Goal: Task Accomplishment & Management: Manage account settings

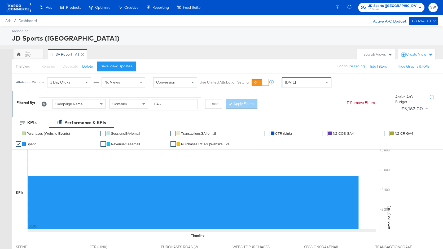
click at [293, 78] on div "Today" at bounding box center [307, 82] width 49 height 9
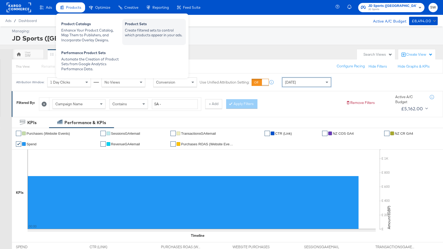
click at [140, 25] on div "Product Sets" at bounding box center [154, 24] width 58 height 6
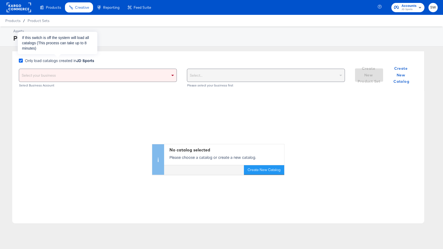
click at [21, 61] on icon at bounding box center [21, 61] width 4 height 4
click at [0, 0] on input "Only load catalogs created in JD Sports" at bounding box center [0, 0] width 0 height 0
click at [63, 76] on div "Select your business" at bounding box center [98, 75] width 158 height 13
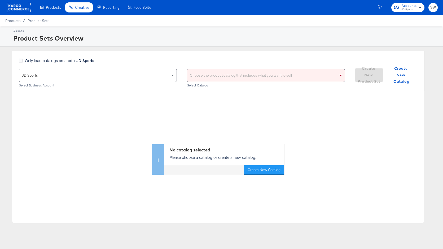
click at [217, 77] on div "Choose the product catalog that includes what you want to sell" at bounding box center [266, 75] width 158 height 13
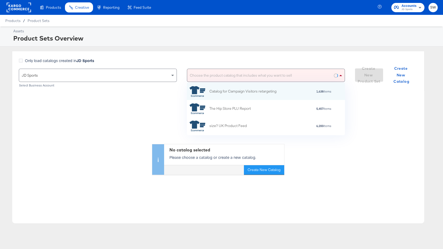
scroll to position [53, 158]
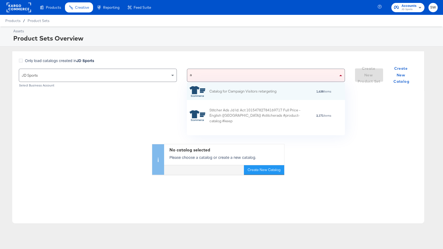
type input "au"
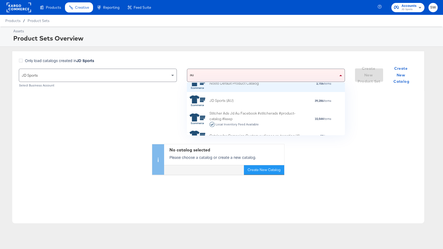
scroll to position [29, 0]
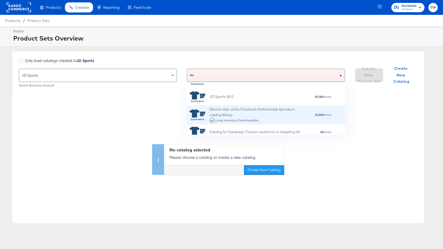
click at [228, 109] on div "Stitcher Ads Jd Au Facebook #stitcherads #product-catalog #keep Local Inventory…" at bounding box center [256, 115] width 93 height 16
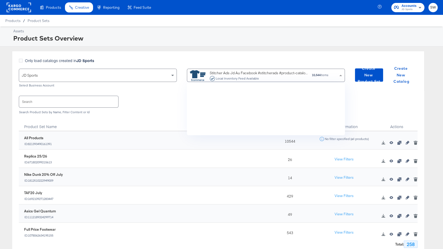
scroll to position [53, 158]
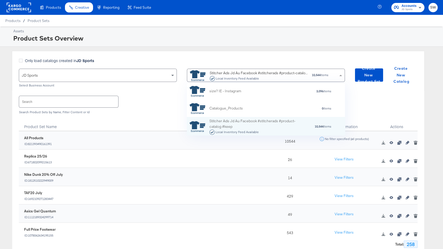
click at [363, 106] on div "Search Search Product Sets by Name, Filter Content or Id" at bounding box center [218, 104] width 399 height 27
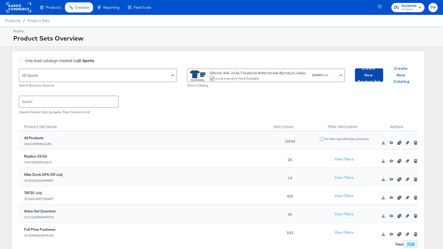
click at [369, 75] on span "Create New Product Set" at bounding box center [369, 75] width 24 height 20
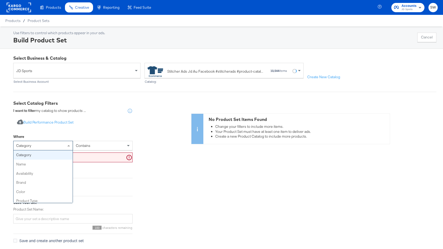
click at [57, 146] on div "category" at bounding box center [43, 145] width 59 height 9
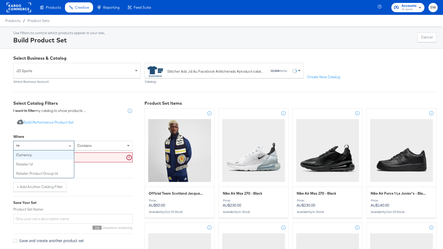
type input "ret"
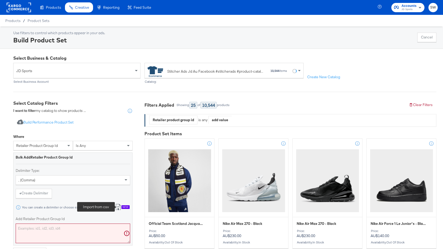
click at [119, 207] on icon at bounding box center [118, 207] width 6 height 6
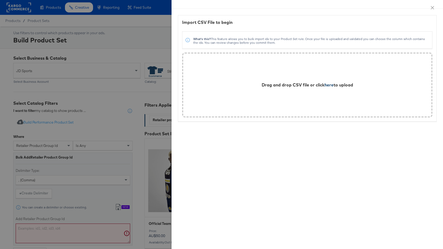
click at [328, 86] on span "here" at bounding box center [329, 84] width 9 height 5
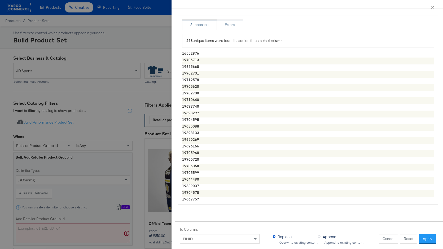
drag, startPoint x: 426, startPoint y: 237, endPoint x: 418, endPoint y: 239, distance: 8.2
click at [426, 238] on button "Apply" at bounding box center [427, 239] width 17 height 10
type textarea "16552976,19705713,19655668,19702731,19712578,19705620,19702730,19710640,1967774…"
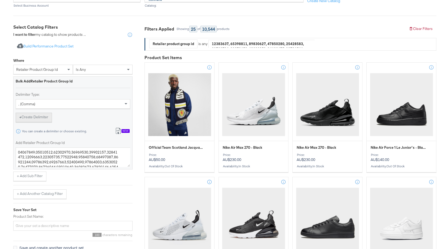
scroll to position [80, 0]
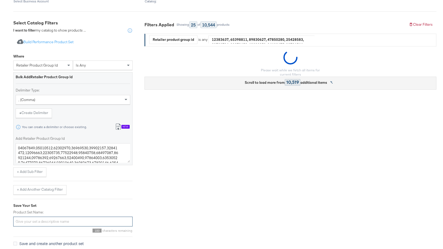
click at [45, 219] on input "Product Set Name:" at bounding box center [72, 222] width 119 height 10
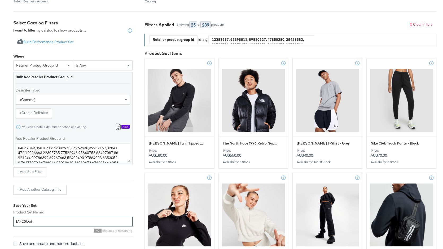
scroll to position [125, 0]
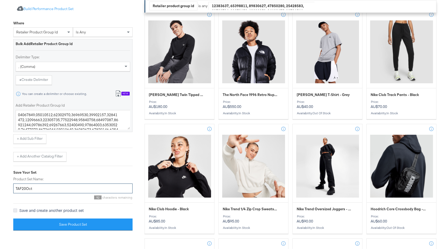
type input "TAF20Oct"
click at [16, 209] on icon at bounding box center [15, 211] width 4 height 4
click at [0, 0] on input "Save and create another product set" at bounding box center [0, 0] width 0 height 0
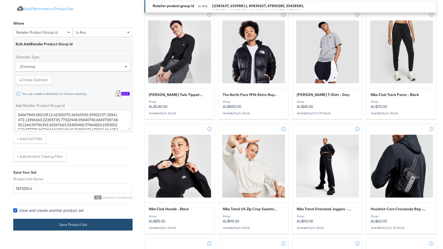
click at [43, 221] on button "Save Product Set" at bounding box center [72, 225] width 119 height 12
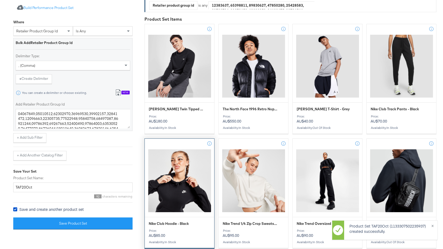
scroll to position [0, 0]
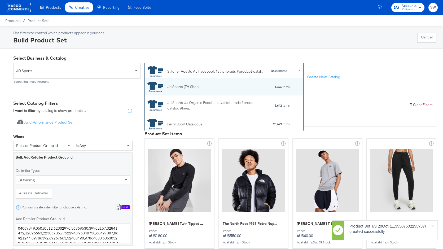
click at [196, 73] on div "Stitcher Ads Jd Au Facebook #stitcherads #product-catalog #keep" at bounding box center [216, 72] width 98 height 6
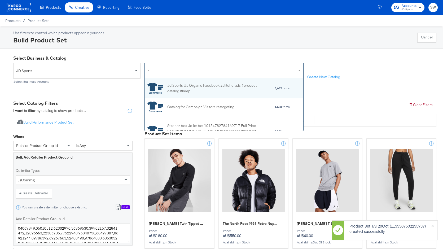
type input "nz"
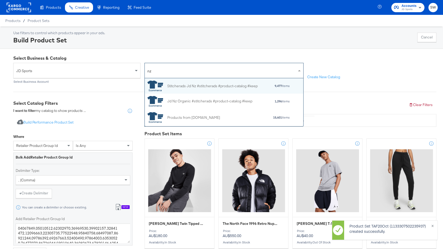
scroll to position [0, 0]
click at [192, 87] on div "Stitcherads Jd Nz #stitcherads #product-catalog #keep" at bounding box center [212, 86] width 90 height 6
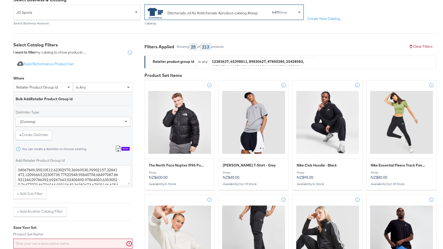
scroll to position [61, 0]
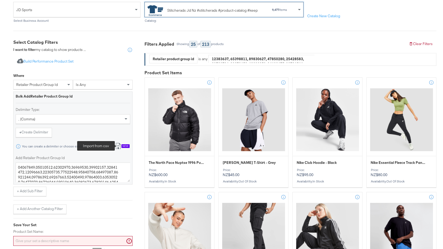
click at [119, 147] on icon at bounding box center [118, 146] width 6 height 6
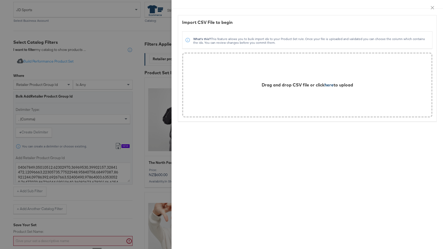
click at [325, 85] on span "here" at bounding box center [329, 84] width 9 height 5
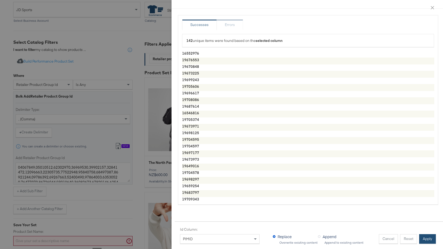
click at [425, 237] on button "Apply" at bounding box center [427, 239] width 17 height 10
type textarea "16552976,19676553,19670848,19673225,19699243,19705606,19696617,19708086,1968761…"
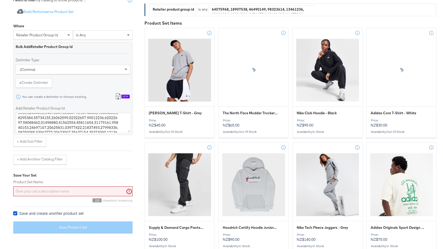
scroll to position [111, 0]
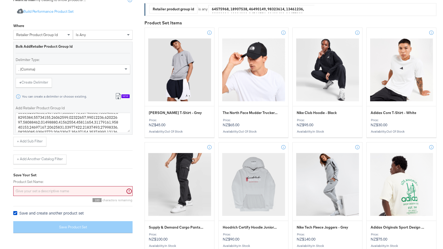
click at [85, 186] on input "Product Set Name:" at bounding box center [72, 191] width 119 height 10
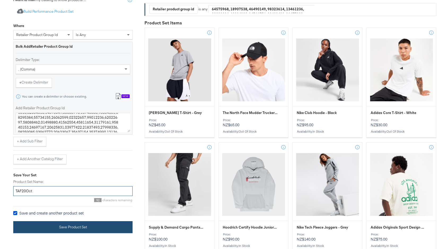
type input "TAF20Oct"
click at [101, 226] on button "Save Product Set" at bounding box center [72, 227] width 119 height 12
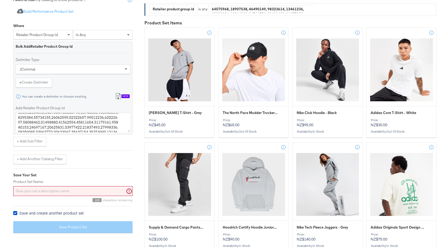
scroll to position [0, 0]
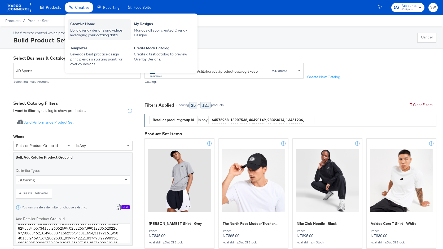
click at [83, 23] on div "Creative Home" at bounding box center [99, 24] width 58 height 6
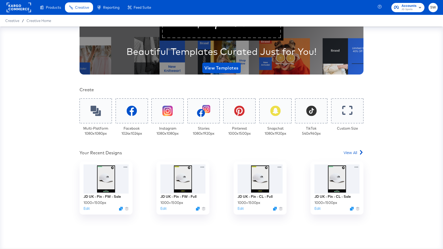
scroll to position [54, 0]
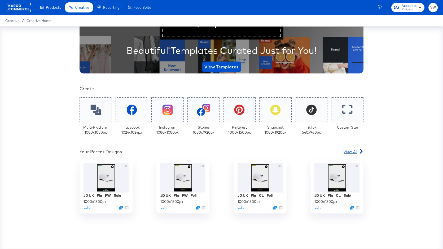
click at [357, 150] on span "View All" at bounding box center [351, 151] width 14 height 5
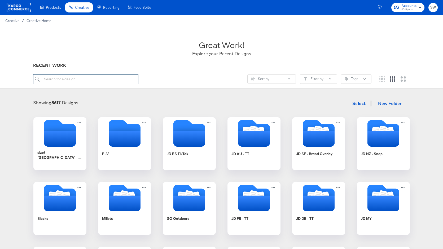
click at [102, 79] on input "search" at bounding box center [85, 79] width 105 height 10
type input "anz"
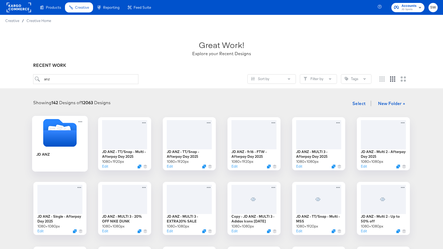
click at [59, 138] on icon "Folder" at bounding box center [59, 138] width 33 height 16
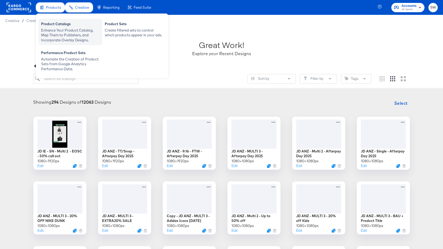
click at [58, 35] on div "Enhance Your Product Catalog, Map Them to Publishers, and Incorporate Overlay D…" at bounding box center [70, 35] width 58 height 15
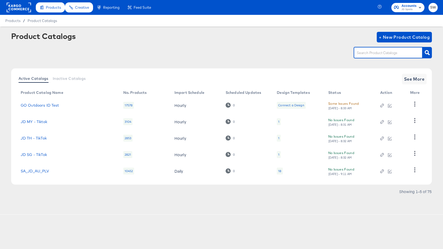
click at [361, 54] on input "text" at bounding box center [384, 53] width 57 height 6
type input "au"
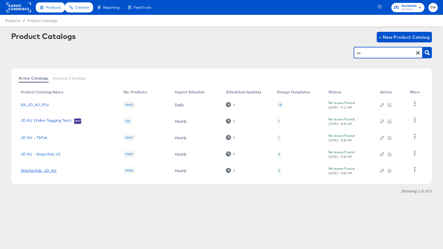
click at [41, 169] on link "StitcherAds_JD_AU" at bounding box center [39, 170] width 36 height 4
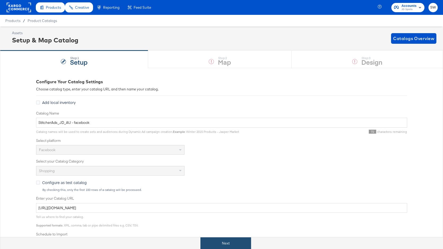
click at [233, 245] on button "Next" at bounding box center [226, 243] width 51 height 12
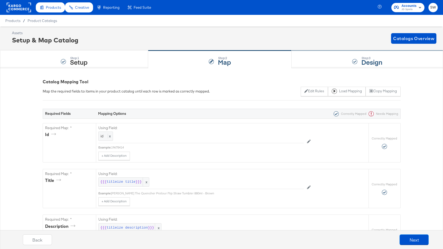
click at [320, 62] on div "Step: 3 Design" at bounding box center [368, 60] width 152 height 18
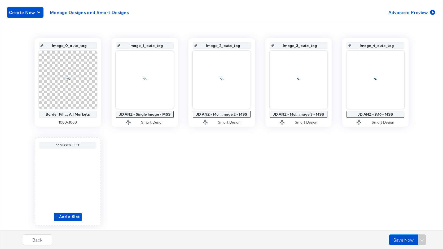
scroll to position [103, 0]
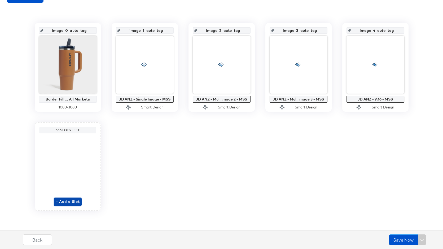
click at [67, 203] on span "+ Add a Slot" at bounding box center [68, 201] width 24 height 7
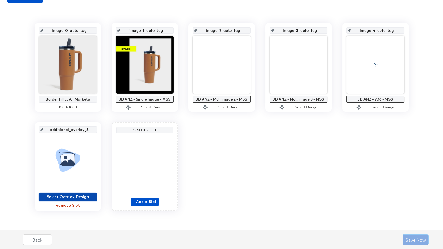
click at [63, 197] on span "Select Overlay Design" at bounding box center [68, 197] width 54 height 7
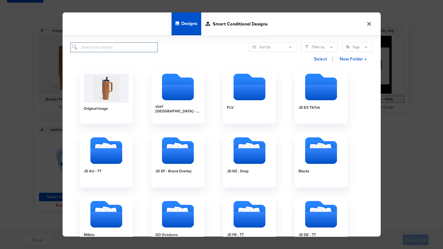
click at [124, 46] on input "search" at bounding box center [114, 47] width 87 height 10
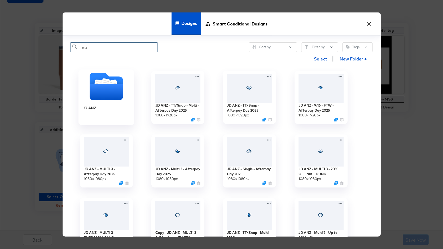
type input "anz"
click at [93, 96] on icon "Folder" at bounding box center [105, 92] width 33 height 16
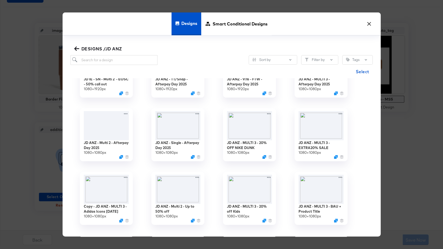
scroll to position [27, 0]
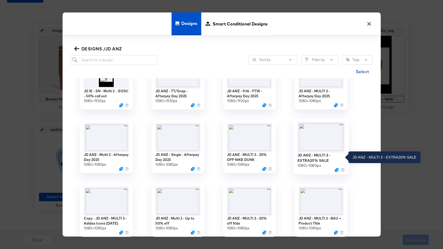
click at [317, 159] on div "JD ANZ - MULTI 3 - EXTRA20% SALE" at bounding box center [320, 158] width 47 height 10
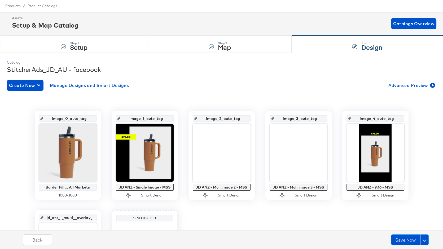
scroll to position [0, 0]
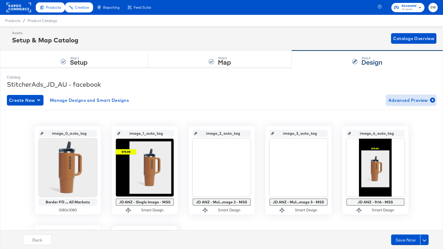
click at [422, 99] on span "Advanced Preview" at bounding box center [411, 100] width 46 height 7
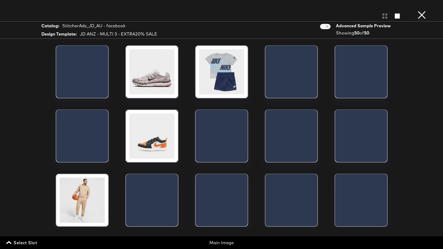
click at [20, 244] on span "Select Slot" at bounding box center [22, 242] width 30 height 7
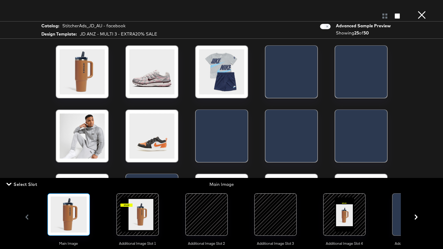
scroll to position [0, 39]
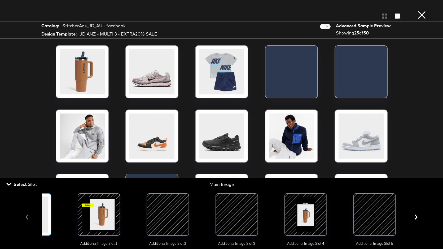
click at [374, 214] on div at bounding box center [375, 215] width 36 height 36
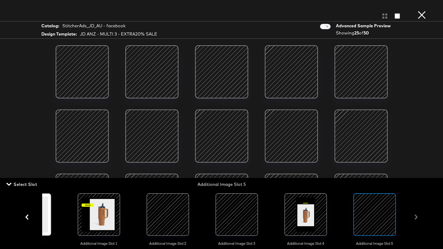
click at [304, 135] on div at bounding box center [291, 136] width 45 height 45
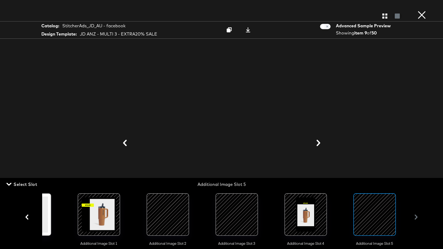
click at [422, 11] on button "×" at bounding box center [422, 5] width 11 height 11
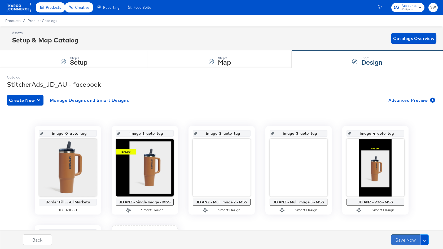
click at [401, 237] on button "Save Now" at bounding box center [405, 240] width 29 height 11
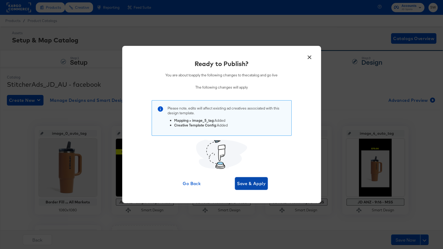
click at [246, 185] on span "Save & Apply" at bounding box center [251, 183] width 29 height 7
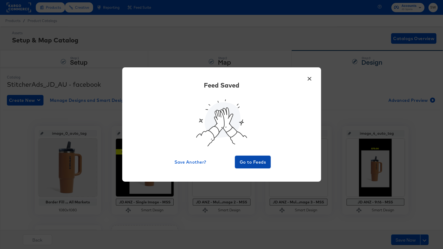
click at [262, 162] on span "Go to Feeds" at bounding box center [253, 161] width 32 height 7
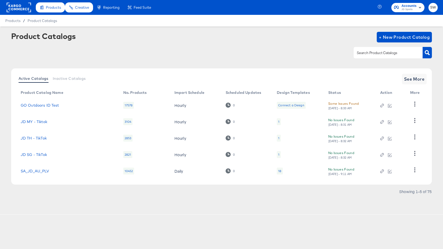
click at [369, 50] on input "text" at bounding box center [384, 53] width 57 height 6
type input "nz"
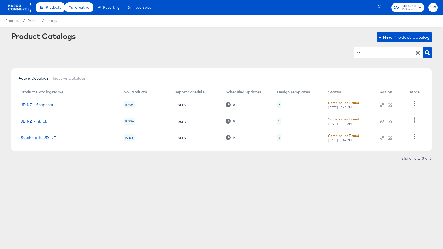
click at [51, 136] on link "Stitcherads_JD_NZ" at bounding box center [39, 138] width 36 height 4
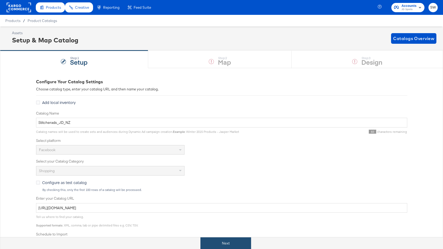
click at [240, 245] on button "Next" at bounding box center [226, 243] width 51 height 12
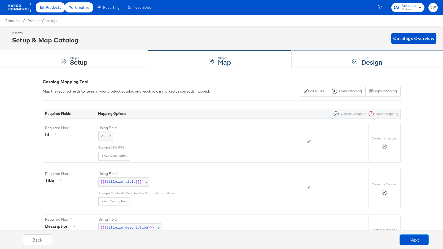
click at [329, 65] on div "Step: 3 Design" at bounding box center [368, 60] width 152 height 18
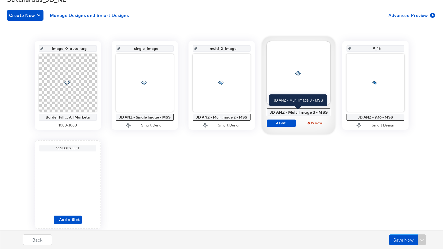
scroll to position [103, 0]
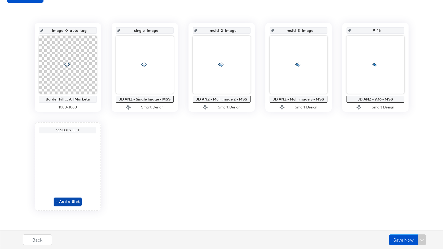
click at [68, 200] on span "+ Add a Slot" at bounding box center [68, 201] width 24 height 7
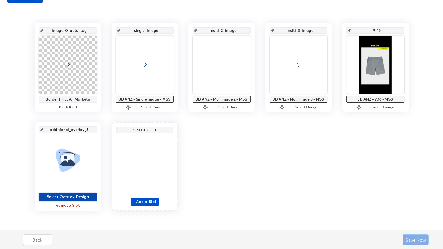
click at [67, 197] on span "Select Overlay Design" at bounding box center [68, 197] width 54 height 7
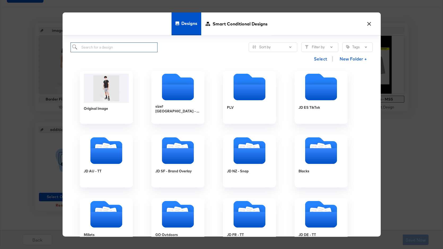
click at [127, 46] on input "search" at bounding box center [114, 47] width 87 height 10
type input "anz"
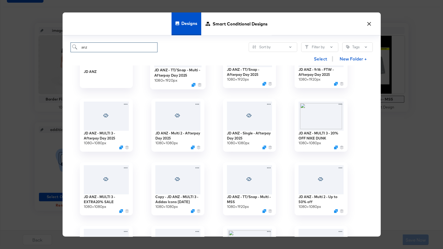
scroll to position [52, 0]
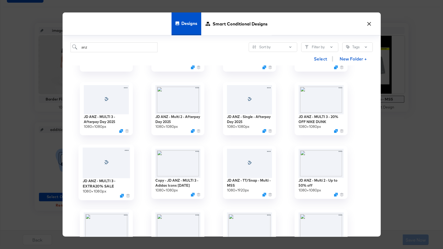
click at [102, 159] on div at bounding box center [106, 163] width 47 height 31
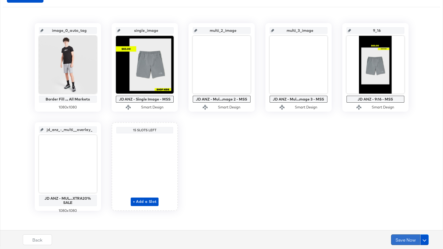
click at [405, 238] on button "Save Now" at bounding box center [405, 240] width 29 height 11
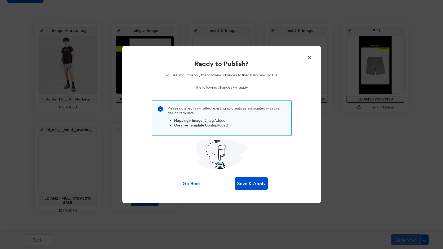
scroll to position [0, 0]
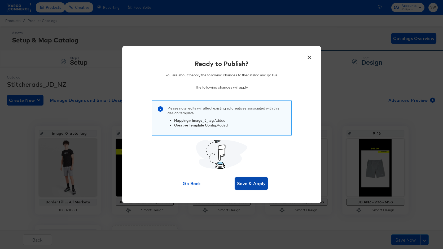
click at [251, 185] on span "Save & Apply" at bounding box center [251, 183] width 29 height 7
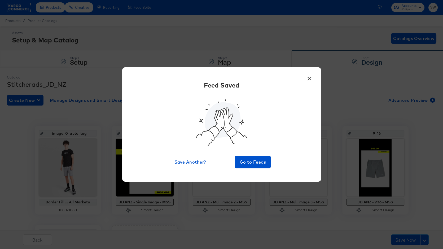
click at [311, 76] on button "×" at bounding box center [310, 78] width 10 height 10
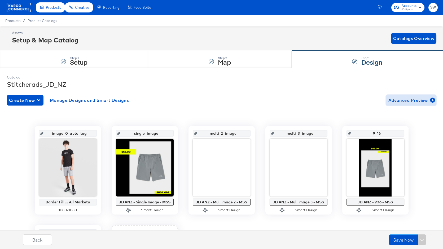
click at [410, 99] on span "Advanced Preview" at bounding box center [411, 100] width 46 height 7
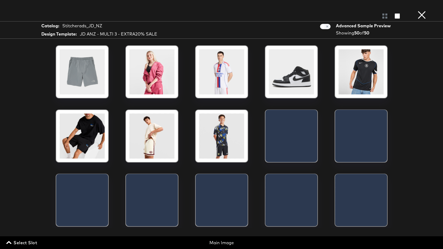
click at [26, 242] on span "Select Slot" at bounding box center [22, 242] width 30 height 7
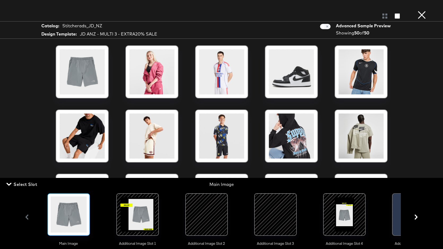
scroll to position [0, 39]
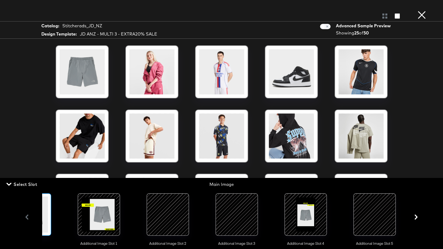
click at [371, 219] on div at bounding box center [375, 215] width 36 height 36
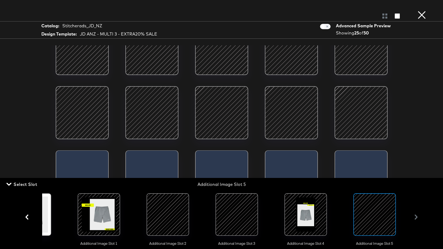
scroll to position [96, 0]
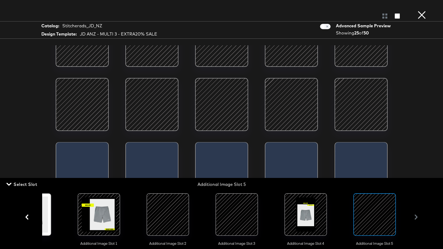
click at [354, 107] on div at bounding box center [361, 104] width 45 height 45
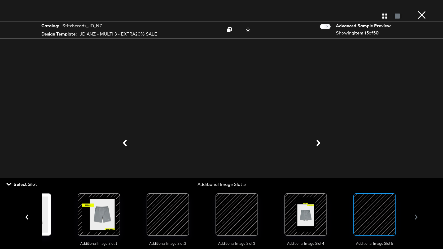
click at [424, 11] on button "×" at bounding box center [422, 5] width 11 height 11
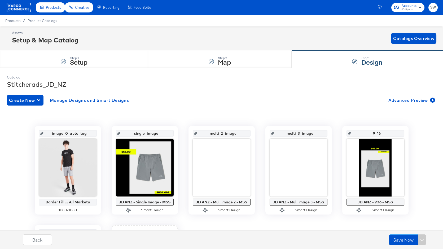
click at [25, 7] on rect at bounding box center [19, 8] width 24 height 10
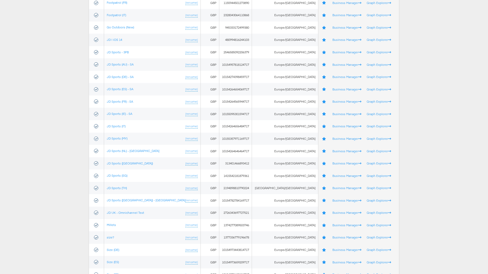
scroll to position [113, 0]
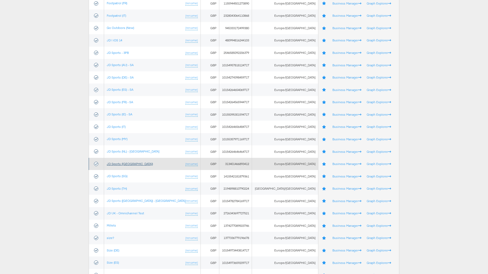
click at [112, 164] on link "JD Sports ([GEOGRAPHIC_DATA])" at bounding box center [130, 164] width 46 height 4
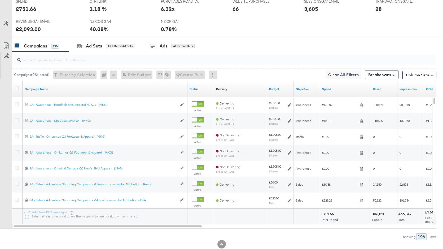
scroll to position [259, 0]
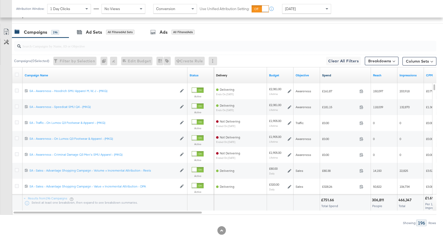
click at [326, 75] on link "Spend" at bounding box center [345, 75] width 47 height 4
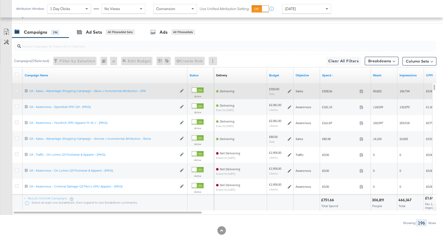
click at [15, 89] on icon at bounding box center [17, 91] width 4 height 4
click at [0, 0] on input "checkbox" at bounding box center [0, 0] width 0 height 0
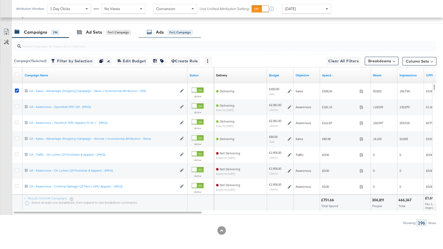
click at [171, 35] on div "Ads for 1 Campaign" at bounding box center [170, 32] width 62 height 11
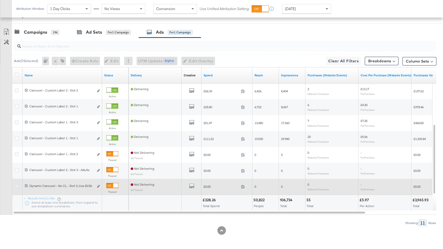
click at [17, 185] on icon at bounding box center [17, 186] width 4 height 4
click at [0, 0] on input "checkbox" at bounding box center [0, 0] width 0 height 0
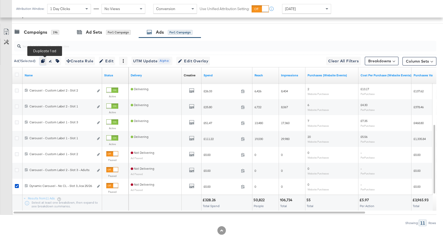
click at [45, 61] on icon "button" at bounding box center [43, 61] width 4 height 4
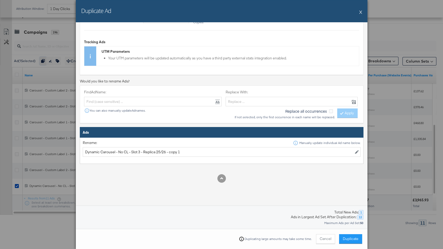
scroll to position [100, 0]
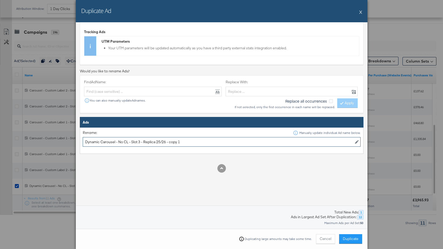
click at [140, 141] on input "Dynamic Carousel - No CL - Slot 3 - Replica 25/26 - copy 1" at bounding box center [222, 142] width 278 height 10
drag, startPoint x: 187, startPoint y: 141, endPoint x: 144, endPoint y: 142, distance: 42.5
click at [144, 142] on input "Dynamic Carousel - No CL - Slot 5 - Replica 25/26 - copy 1" at bounding box center [222, 142] width 278 height 10
type input "Dynamic Carousel - No CL - Slot 5 - Extra 20% off sale"
drag, startPoint x: 352, startPoint y: 239, endPoint x: 345, endPoint y: 239, distance: 6.4
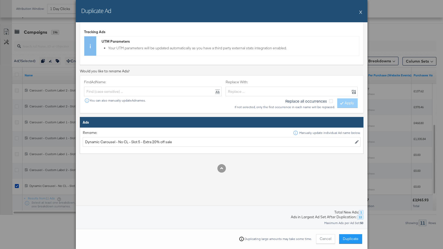
click at [352, 239] on span "Duplicate" at bounding box center [351, 238] width 16 height 5
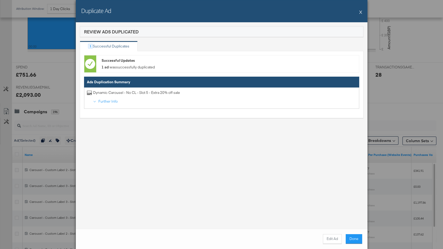
scroll to position [259, 0]
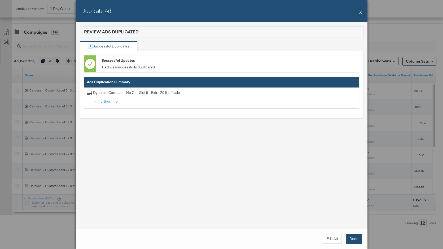
click at [358, 239] on button "Done" at bounding box center [354, 239] width 16 height 10
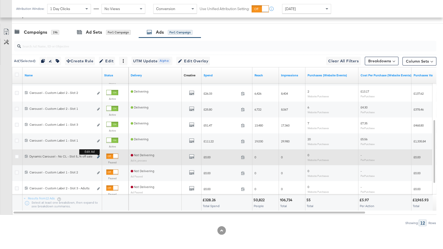
click at [99, 157] on icon "link" at bounding box center [98, 156] width 3 height 3
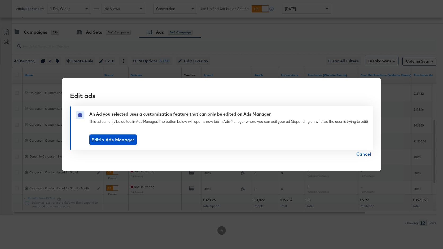
click at [366, 154] on span "Cancel" at bounding box center [364, 153] width 15 height 7
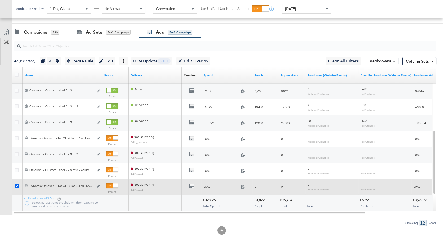
click at [16, 186] on icon at bounding box center [17, 186] width 4 height 4
click at [0, 0] on input "checkbox" at bounding box center [0, 0] width 0 height 0
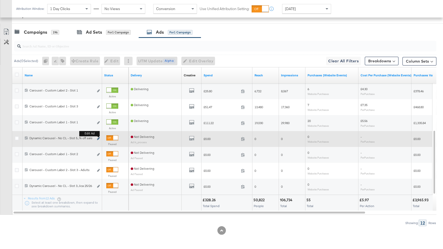
click at [98, 139] on icon "link" at bounding box center [98, 138] width 3 height 3
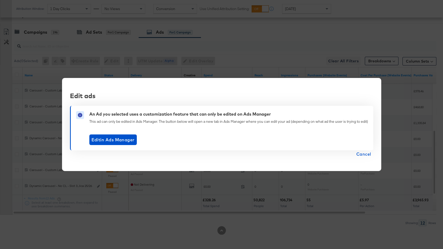
drag, startPoint x: 364, startPoint y: 153, endPoint x: 348, endPoint y: 153, distance: 15.1
click at [363, 153] on span "Cancel" at bounding box center [364, 153] width 15 height 7
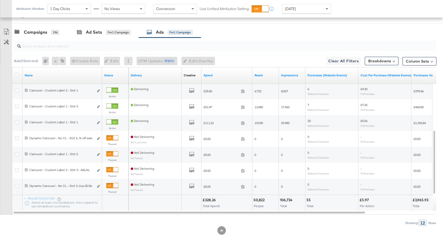
drag, startPoint x: 107, startPoint y: 34, endPoint x: 105, endPoint y: 46, distance: 11.9
click at [107, 34] on div "for 1 Campaign" at bounding box center [118, 32] width 25 height 5
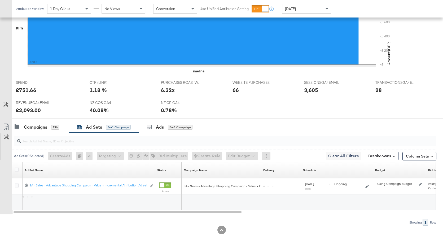
scroll to position [164, 0]
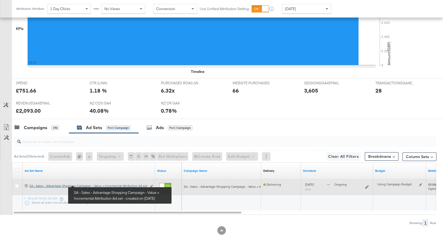
click at [89, 185] on div "SA - Sales - Advantage Shopping Campaign - Value + Incremental Attribution Ad s…" at bounding box center [88, 186] width 118 height 4
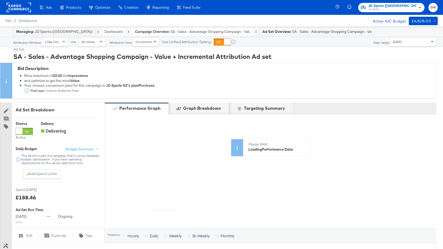
scroll to position [199, 0]
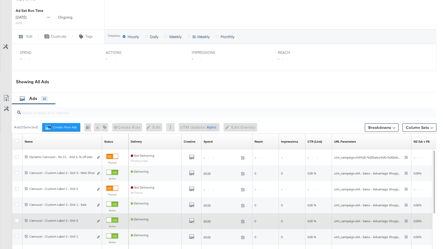
click at [187, 221] on div "All Previews" at bounding box center [192, 221] width 16 height 7
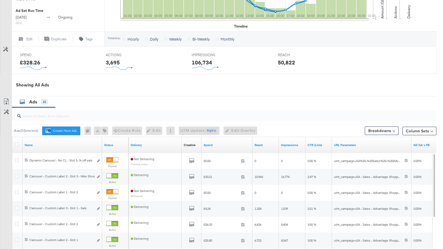
scroll to position [282, 0]
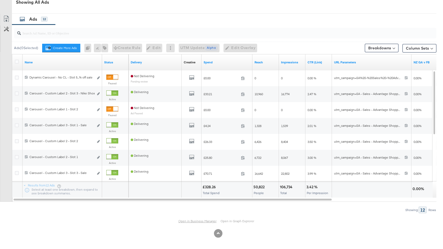
click at [199, 220] on link "Open in Business Manager" at bounding box center [198, 221] width 38 height 4
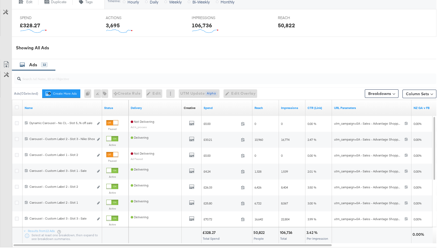
scroll to position [282, 0]
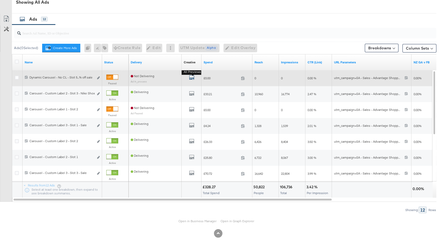
click at [194, 77] on icon "default" at bounding box center [191, 77] width 5 height 5
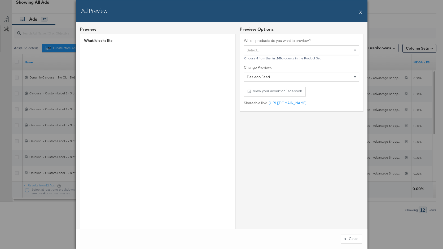
click at [361, 12] on button "X" at bounding box center [361, 12] width 3 height 11
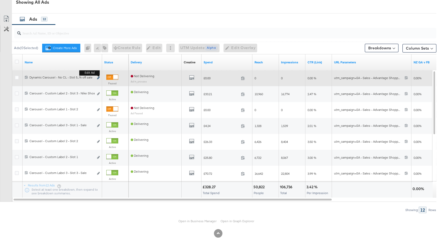
click at [98, 78] on icon "link" at bounding box center [98, 77] width 3 height 3
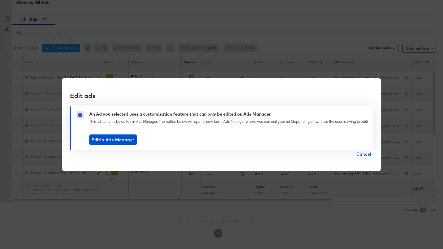
drag, startPoint x: 368, startPoint y: 155, endPoint x: 368, endPoint y: 147, distance: 7.7
click at [368, 155] on span "Cancel" at bounding box center [364, 153] width 15 height 7
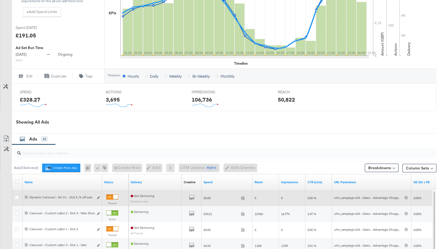
scroll to position [226, 0]
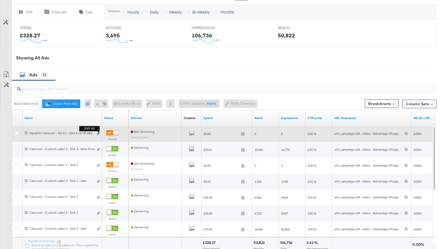
click at [97, 133] on icon "link" at bounding box center [98, 133] width 3 height 3
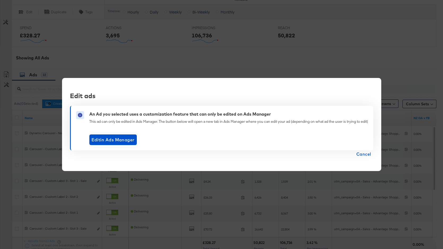
click at [367, 153] on span "Cancel" at bounding box center [364, 153] width 15 height 7
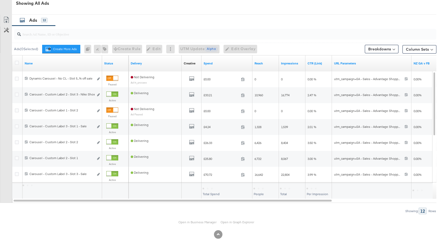
scroll to position [282, 0]
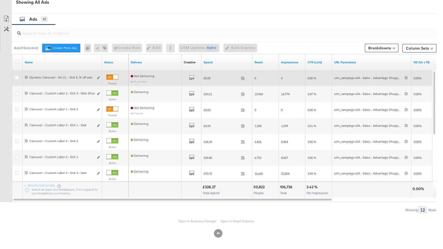
click at [114, 76] on div at bounding box center [115, 77] width 5 height 5
click at [98, 77] on icon "link" at bounding box center [98, 77] width 3 height 3
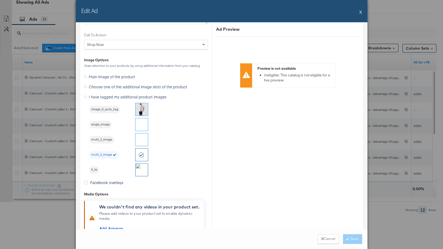
scroll to position [488, 0]
click at [362, 11] on button "X" at bounding box center [361, 12] width 3 height 11
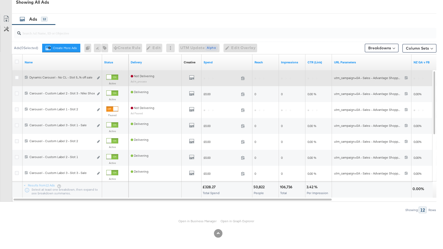
click at [111, 76] on div at bounding box center [109, 77] width 5 height 5
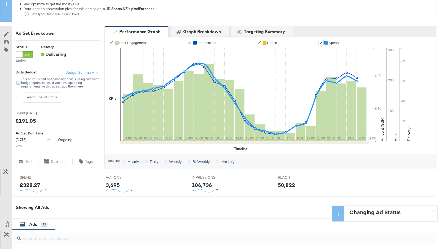
scroll to position [0, 0]
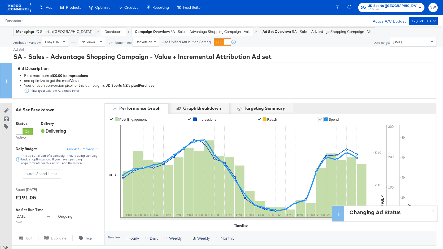
click at [105, 32] on link "Dashboard" at bounding box center [114, 31] width 18 height 5
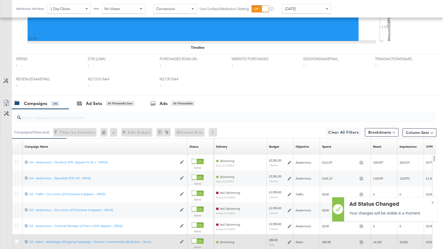
scroll to position [240, 0]
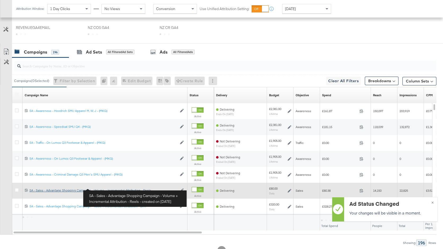
click at [141, 189] on div "SA - Sales - Advantage Shopping Campaign - Volume + Incremental Attribution - R…" at bounding box center [103, 190] width 148 height 4
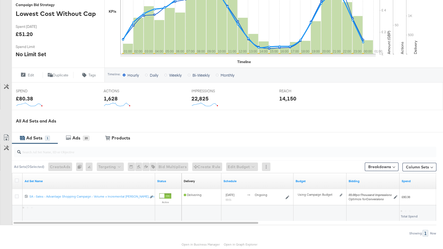
scroll to position [156, 0]
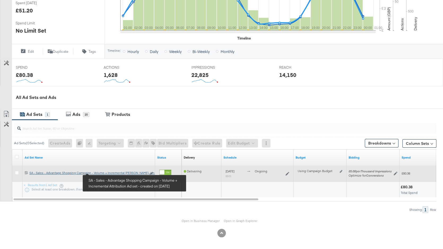
click at [103, 173] on div "SA - Sales - Advantage Shopping Campaign - Volume + Incremental Attribution Ad …" at bounding box center [88, 173] width 118 height 4
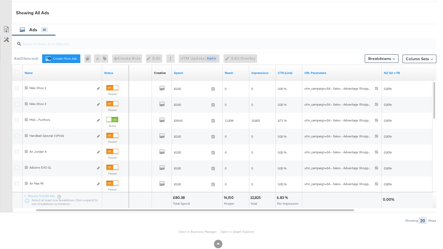
scroll to position [270, 0]
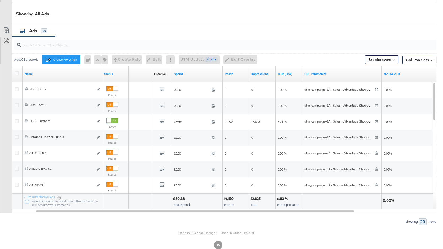
click at [198, 231] on link "Open in Business Manager" at bounding box center [198, 233] width 38 height 4
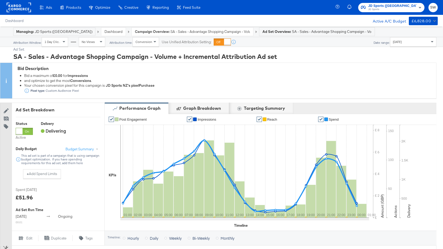
click at [105, 32] on link "Dashboard" at bounding box center [114, 31] width 18 height 5
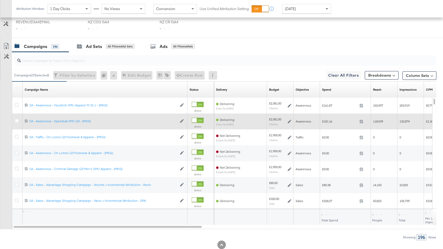
scroll to position [245, 0]
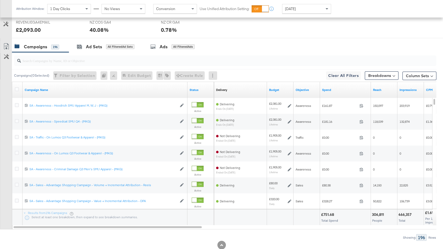
click at [338, 88] on link "Spend" at bounding box center [345, 90] width 47 height 4
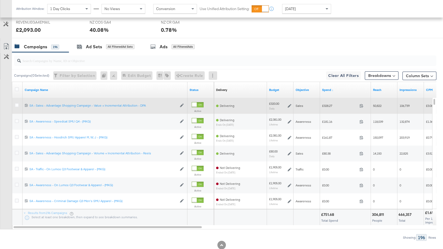
click at [19, 104] on div at bounding box center [18, 105] width 6 height 5
click at [17, 104] on icon at bounding box center [17, 105] width 4 height 4
click at [0, 0] on input "checkbox" at bounding box center [0, 0] width 0 height 0
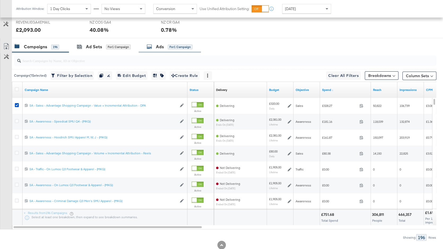
click at [184, 47] on div "for 1 Campaign" at bounding box center [180, 47] width 25 height 5
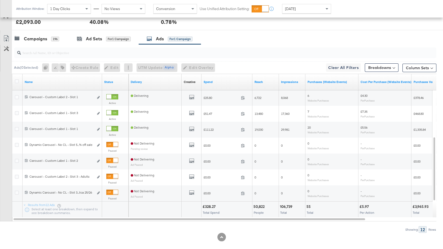
scroll to position [255, 0]
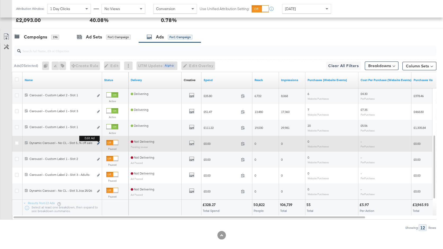
click at [99, 143] on icon "link" at bounding box center [98, 143] width 3 height 3
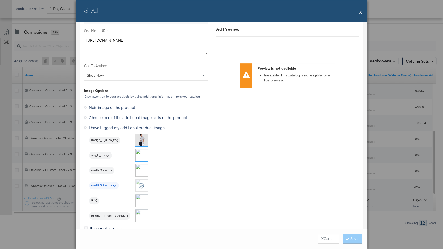
scroll to position [501, 0]
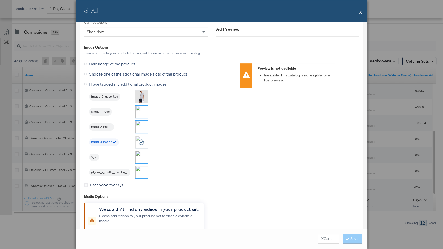
click at [139, 172] on img at bounding box center [142, 172] width 12 height 12
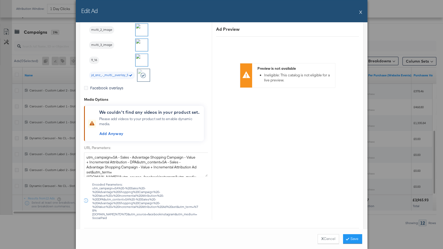
scroll to position [5, 0]
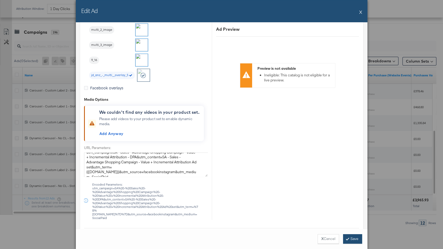
click at [347, 241] on button "Save" at bounding box center [352, 239] width 19 height 10
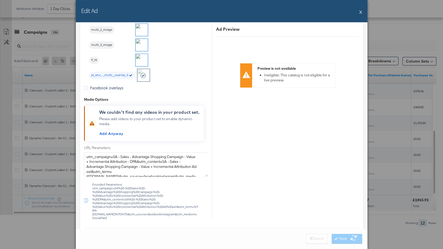
scroll to position [0, 0]
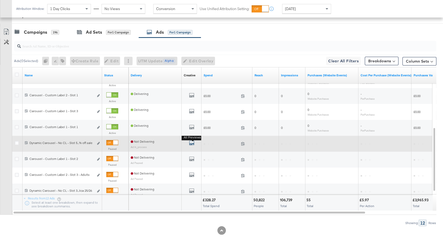
click at [191, 144] on icon "default" at bounding box center [191, 142] width 5 height 5
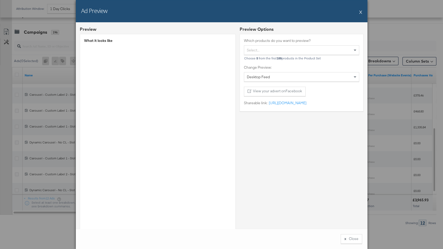
click at [361, 13] on button "X" at bounding box center [361, 12] width 3 height 11
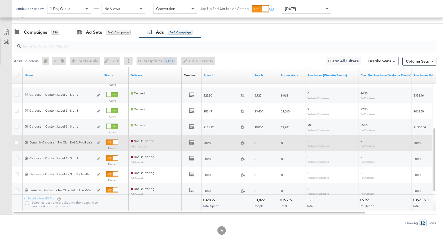
click at [113, 142] on div at bounding box center [115, 142] width 5 height 5
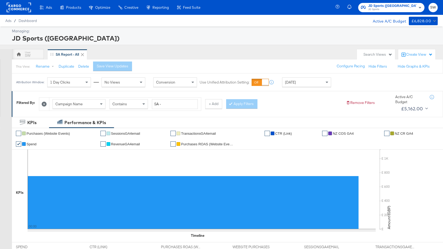
click at [412, 8] on span "JD Sports" at bounding box center [393, 9] width 48 height 4
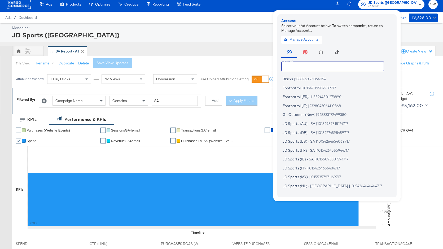
click at [358, 68] on input "text" at bounding box center [333, 67] width 103 height 10
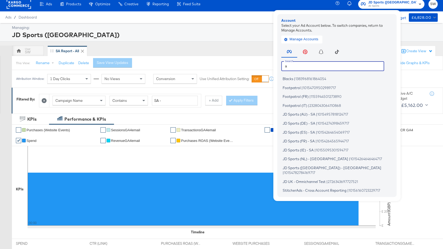
scroll to position [4, 0]
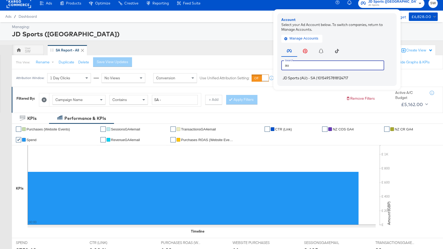
type input "au"
click at [348, 78] on span "10154957818124717" at bounding box center [333, 78] width 31 height 4
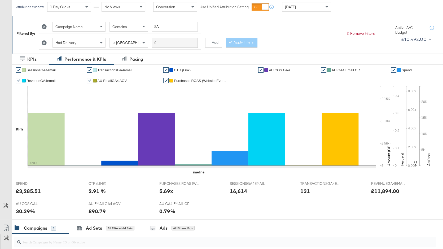
scroll to position [255, 0]
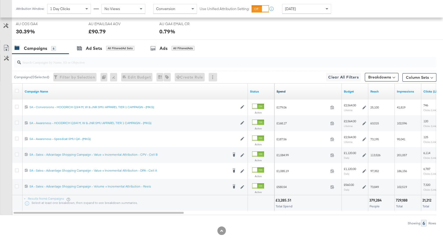
click at [308, 91] on link "Spend" at bounding box center [308, 91] width 63 height 4
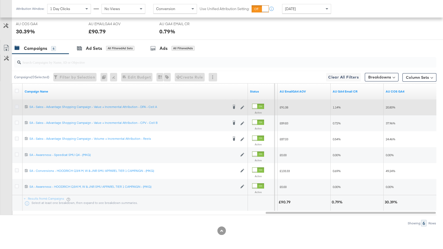
click at [17, 106] on icon at bounding box center [17, 107] width 4 height 4
click at [0, 0] on input "checkbox" at bounding box center [0, 0] width 0 height 0
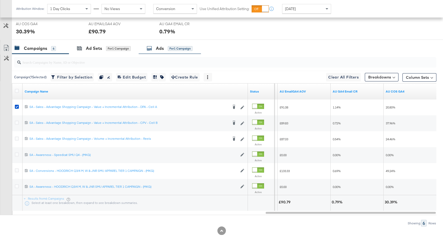
click at [182, 47] on div "for 1 Campaign" at bounding box center [180, 48] width 25 height 5
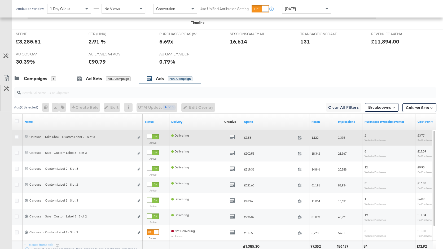
scroll to position [224, 0]
click at [18, 137] on icon at bounding box center [17, 138] width 4 height 4
click at [0, 0] on input "checkbox" at bounding box center [0, 0] width 0 height 0
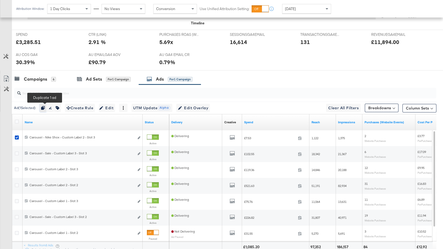
click at [44, 107] on icon "button" at bounding box center [43, 108] width 4 height 4
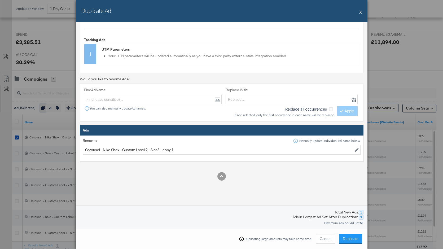
scroll to position [100, 0]
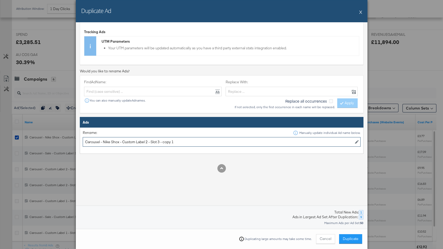
drag, startPoint x: 119, startPoint y: 141, endPoint x: 103, endPoint y: 141, distance: 16.5
click at [103, 141] on input "Carousel - Nike Shox - Custom Label 2 - Slot 3 - copy 1" at bounding box center [222, 142] width 278 height 10
drag, startPoint x: 161, startPoint y: 141, endPoint x: 134, endPoint y: 141, distance: 26.8
click at [134, 141] on input "Carousel - Extra 20% off Sale - Custom Label 2 - Slot 3 - copy 1" at bounding box center [222, 142] width 278 height 10
drag, startPoint x: 172, startPoint y: 142, endPoint x: 155, endPoint y: 142, distance: 16.2
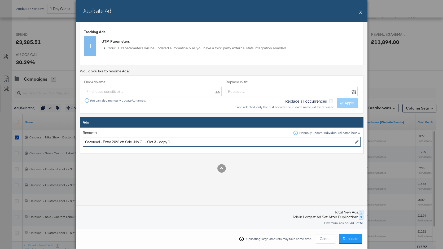
click at [155, 142] on input "Carousel - Extra 20% off Sale -No CL - Slot 3 - copy 1" at bounding box center [222, 142] width 278 height 10
type input "Carousel - Extra 20% off Sale -No CL - Slot 5"
click at [355, 239] on span "Duplicate" at bounding box center [351, 238] width 16 height 5
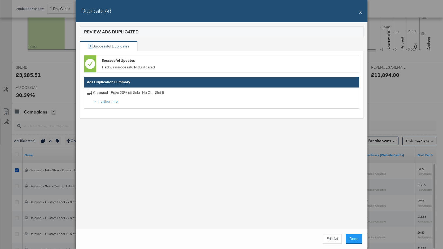
scroll to position [224, 0]
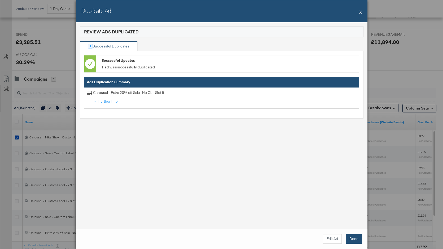
click at [358, 241] on button "Done" at bounding box center [354, 239] width 16 height 10
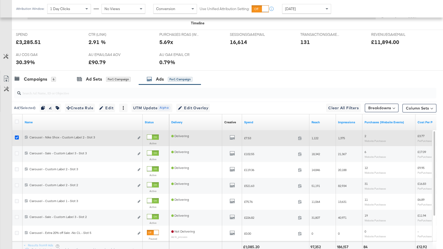
click at [15, 137] on icon at bounding box center [17, 138] width 4 height 4
click at [0, 0] on input "checkbox" at bounding box center [0, 0] width 0 height 0
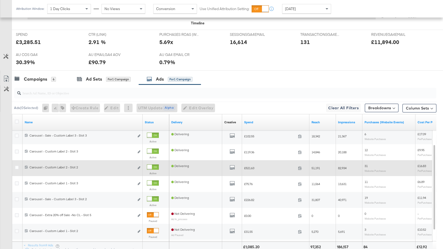
scroll to position [228, 0]
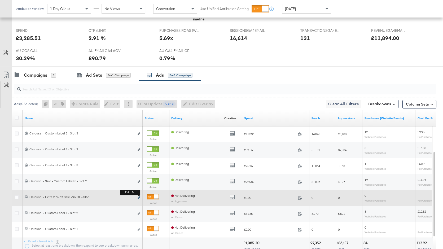
click at [139, 197] on icon "link" at bounding box center [139, 197] width 3 height 3
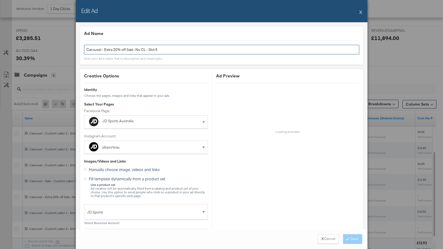
click at [135, 48] on input "Carousel - Extra 20% off Sale -No CL - Slot 5" at bounding box center [221, 50] width 275 height 10
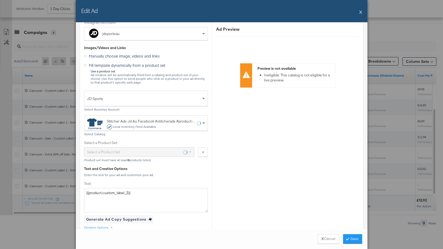
scroll to position [117, 0]
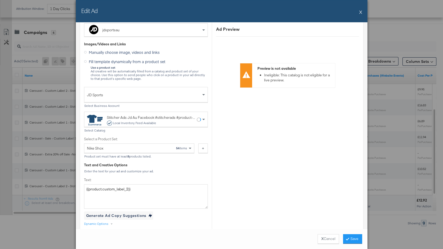
type input "Carousel - Extra 20% off Sale - No CL - Slot 5"
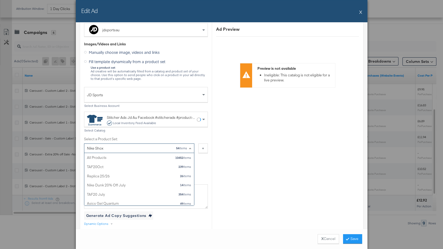
click at [137, 146] on div "Nike Shox 54 items" at bounding box center [137, 148] width 101 height 9
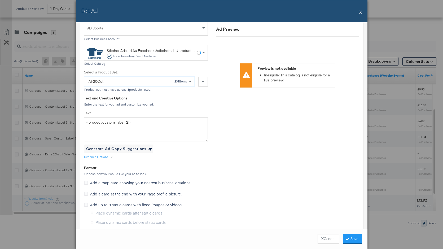
scroll to position [188, 0]
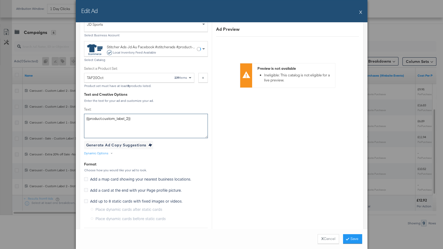
drag, startPoint x: 137, startPoint y: 118, endPoint x: 62, endPoint y: 115, distance: 74.6
click at [62, 115] on div "Edit Ad X Ad Name Carousel - Extra 20% off Sale - No CL - Slot 5 Give your ad a…" at bounding box center [221, 124] width 443 height 249
click at [178, 123] on textarea "Text:" at bounding box center [146, 126] width 124 height 24
paste textarea "EXTRA 20% OFF SALE CLOTHING 🚨 Shop Online Now & In Store Now 📲 *Selected items.…"
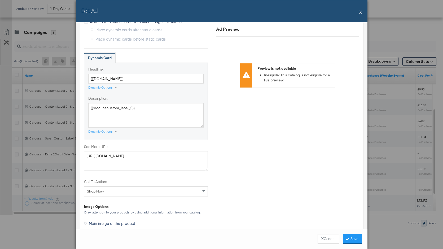
scroll to position [368, 0]
type textarea "EXTRA 20% OFF SALE CLOTHING 🚨 Shop Online Now & In Store Now 📲 *Selected items.…"
drag, startPoint x: 178, startPoint y: 157, endPoint x: 49, endPoint y: 152, distance: 129.3
click at [49, 152] on div "Edit Ad X Ad Name Carousel - Extra 20% off Sale - No CL - Slot 5 Give your ad a…" at bounding box center [221, 124] width 443 height 249
paste textarea "sale/c/clothing"
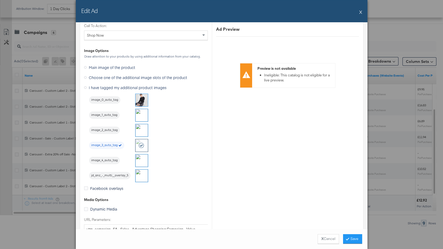
scroll to position [529, 0]
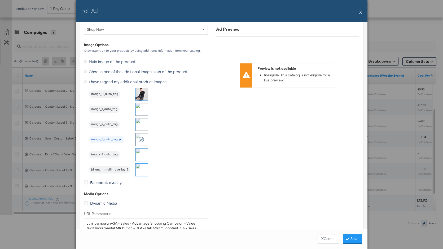
type textarea "https://www.jd-sports.com.au/sale/c/clothing/"
click at [142, 172] on img at bounding box center [142, 170] width 12 height 12
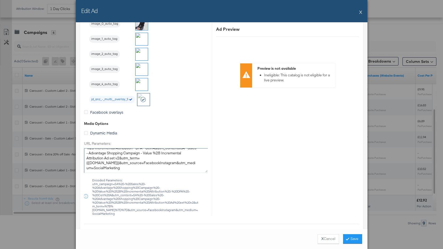
scroll to position [0, 0]
drag, startPoint x: 126, startPoint y: 167, endPoint x: 79, endPoint y: 146, distance: 51.1
click at [79, 146] on div "Ad Name Carousel - Extra 20% off Sale - No CL - Slot 5 Give your ad a name that…" at bounding box center [222, 125] width 292 height 207
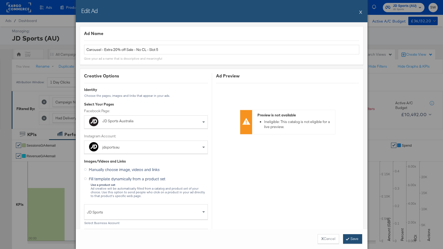
click at [357, 239] on button "Save" at bounding box center [352, 239] width 19 height 10
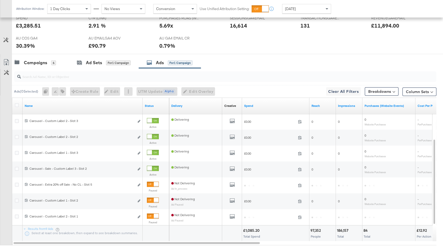
scroll to position [253, 0]
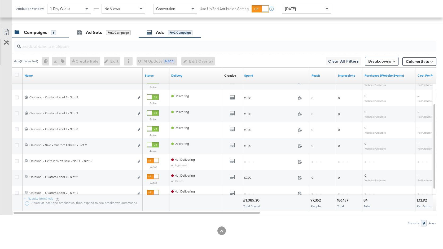
click at [47, 35] on div "Campaigns 6" at bounding box center [40, 32] width 57 height 11
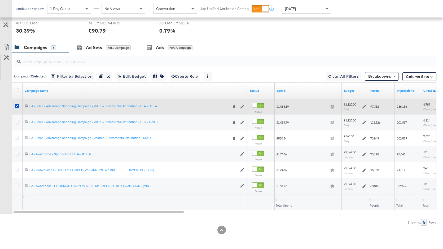
scroll to position [255, 0]
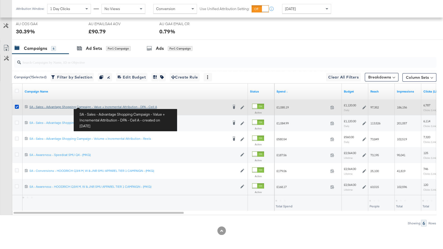
click at [94, 107] on div "SA - Sales - Advantage Shopping Campaign - Value + Incremental Attribution - DP…" at bounding box center [128, 107] width 199 height 4
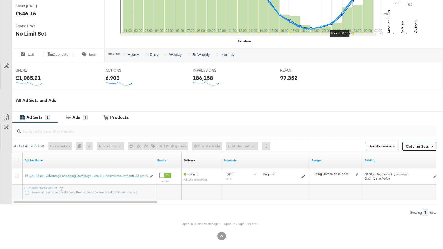
scroll to position [156, 0]
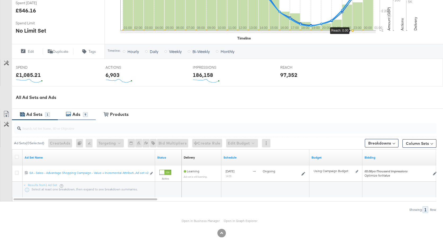
click at [88, 113] on div "Ads 9" at bounding box center [77, 114] width 38 height 11
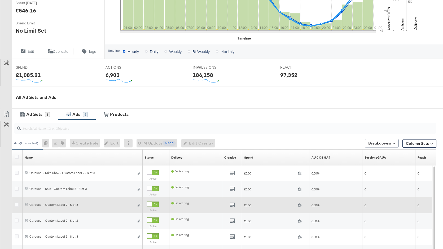
scroll to position [252, 0]
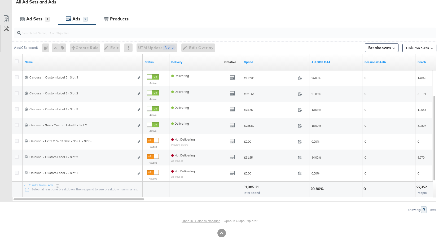
click at [193, 219] on link "Open in Business Manager" at bounding box center [201, 221] width 38 height 4
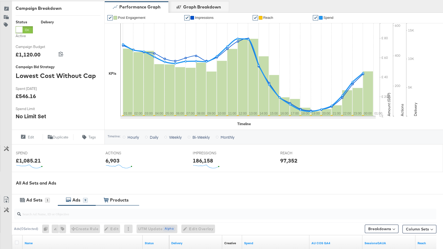
scroll to position [0, 0]
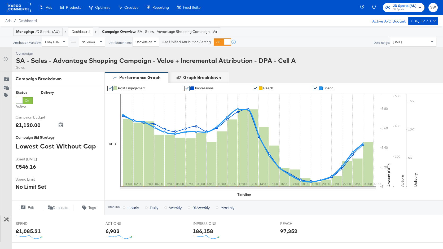
click at [201, 61] on div "SA - Sales - Advantage Shopping Campaign - Value + Incremental Attribution - DP…" at bounding box center [156, 60] width 280 height 9
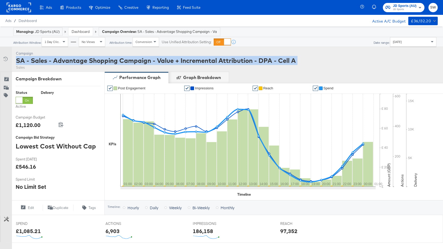
click at [201, 61] on div "SA - Sales - Advantage Shopping Campaign - Value + Incremental Attribution - DP…" at bounding box center [156, 60] width 280 height 9
copy div "SA - Sales - Advantage Shopping Campaign - Value + Incremental Attribution - DP…"
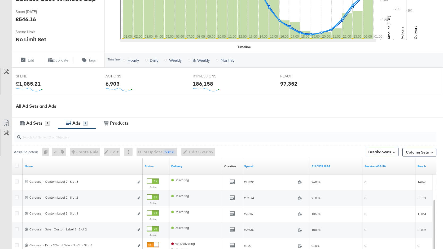
scroll to position [252, 0]
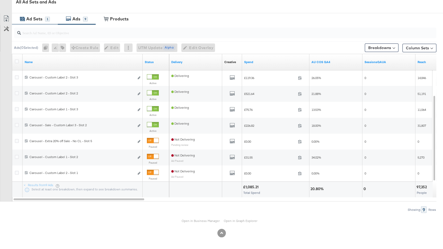
click at [38, 19] on div "Ad Sets" at bounding box center [34, 19] width 16 height 6
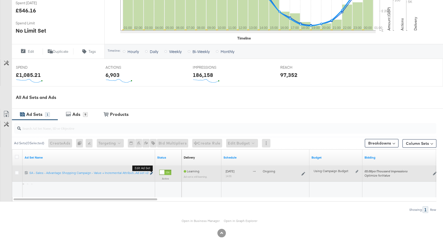
click at [151, 173] on icon "link" at bounding box center [151, 173] width 3 height 3
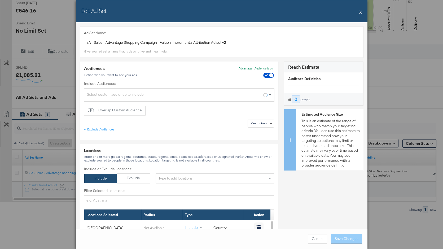
click at [131, 40] on input "SA - Sales - Advantage Shopping Campaign - Value + Incremental Attribution Ad s…" at bounding box center [221, 43] width 275 height 10
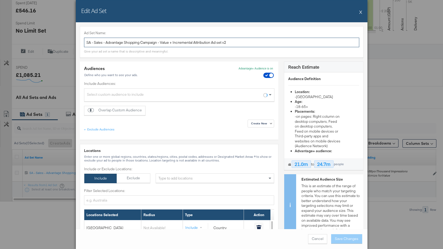
click at [131, 40] on input "SA - Sales - Advantage Shopping Campaign - Value + Incremental Attribution Ad s…" at bounding box center [221, 43] width 275 height 10
click at [361, 13] on button "X" at bounding box center [361, 12] width 3 height 11
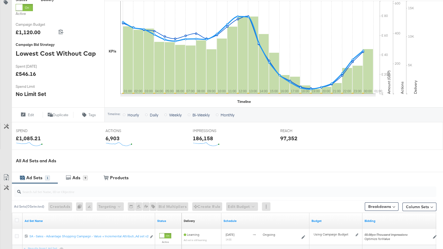
scroll to position [0, 0]
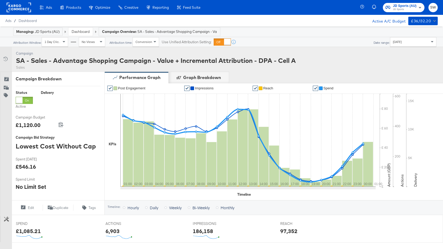
click at [80, 31] on link "Dashboard" at bounding box center [81, 31] width 18 height 5
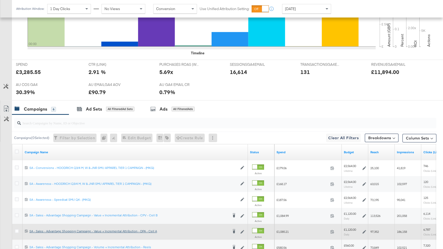
scroll to position [255, 0]
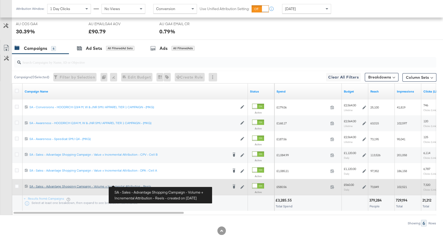
click at [139, 186] on div "SA - Sales - Advantage Shopping Campaign - Volume + Incremental Attribution - R…" at bounding box center [128, 186] width 199 height 4
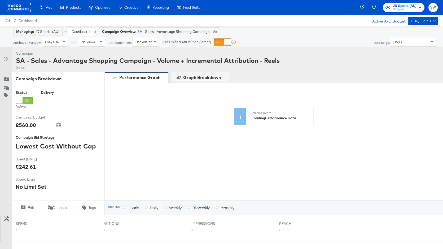
scroll to position [172, 0]
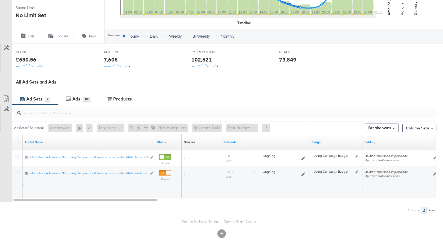
click at [195, 220] on link "Open in Business Manager" at bounding box center [201, 221] width 38 height 4
click at [77, 103] on div "Ads 108" at bounding box center [78, 98] width 41 height 11
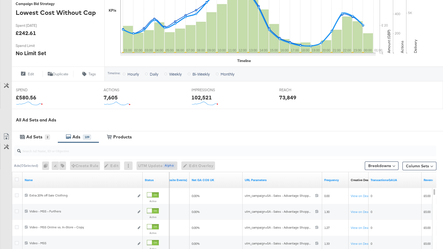
scroll to position [0, 0]
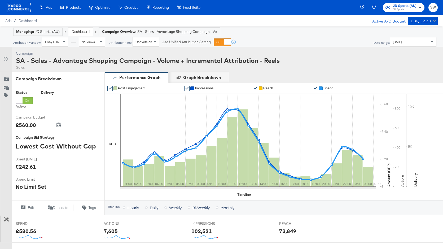
click at [83, 30] on link "Dashboard" at bounding box center [81, 31] width 18 height 5
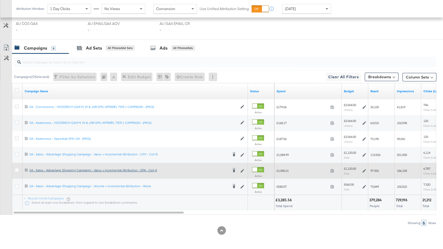
scroll to position [255, 0]
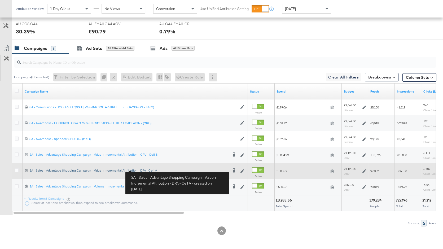
click at [145, 170] on div "SA - Sales - Advantage Shopping Campaign - Value + Incremental Attribution - DP…" at bounding box center [128, 170] width 199 height 4
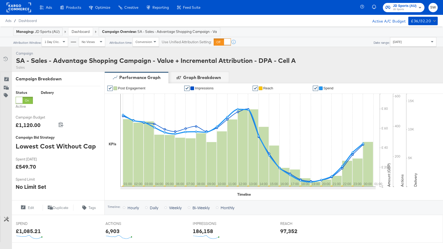
scroll to position [156, 0]
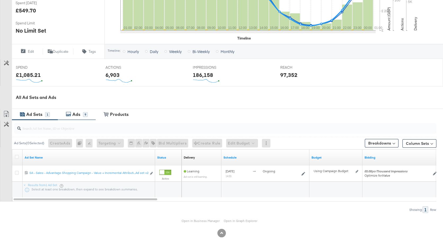
click at [72, 112] on div "Ads" at bounding box center [77, 114] width 12 height 6
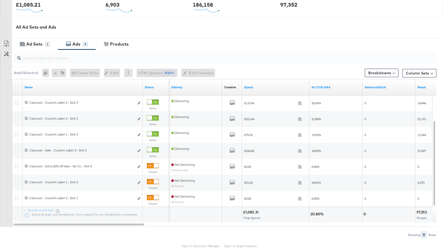
scroll to position [228, 0]
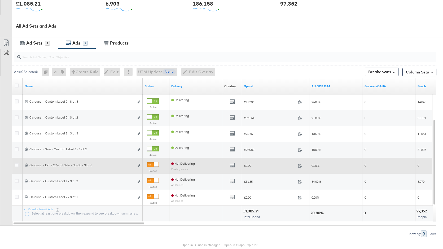
click at [152, 163] on div at bounding box center [153, 164] width 12 height 5
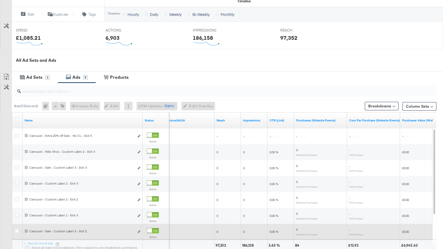
scroll to position [175, 0]
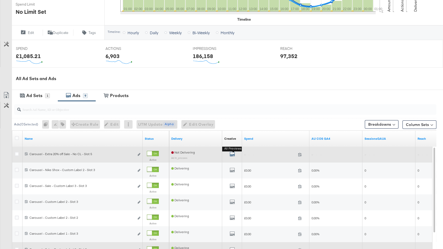
click at [231, 153] on icon "default" at bounding box center [232, 154] width 5 height 5
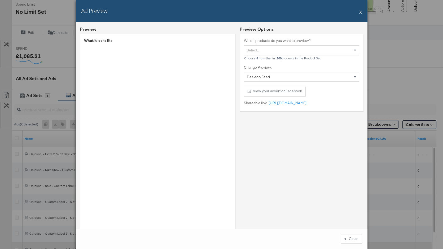
click at [361, 13] on button "X" at bounding box center [361, 12] width 3 height 11
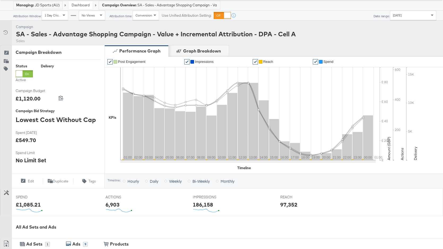
scroll to position [0, 0]
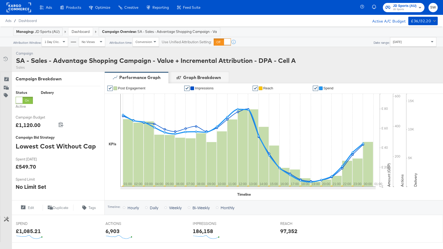
click at [413, 6] on span "JD Sports (AU)" at bounding box center [405, 6] width 24 height 6
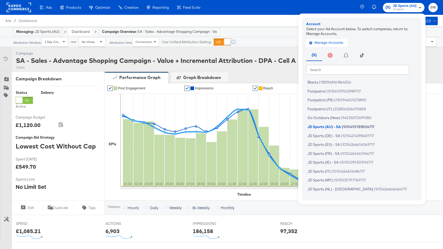
click at [353, 68] on input "text" at bounding box center [357, 70] width 103 height 10
click at [77, 31] on link "Dashboard" at bounding box center [81, 31] width 18 height 5
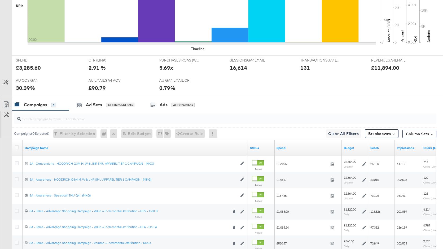
scroll to position [255, 0]
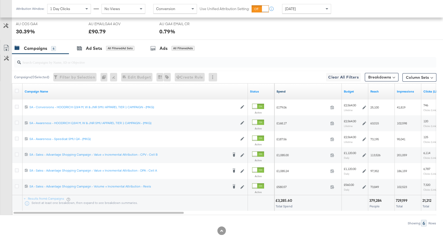
click at [304, 90] on link "Spend" at bounding box center [308, 91] width 63 height 4
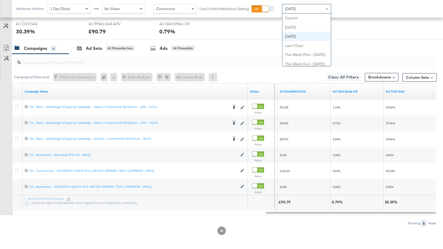
click at [309, 6] on div "Yesterday" at bounding box center [307, 8] width 49 height 9
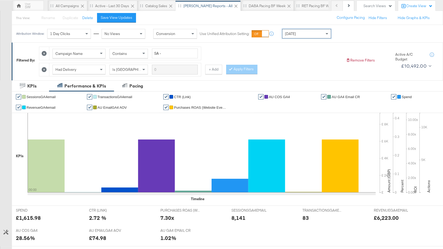
scroll to position [0, 0]
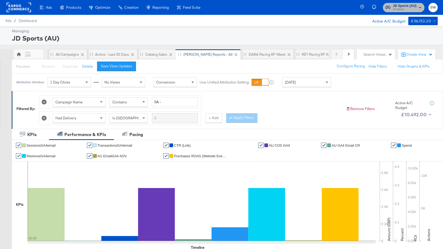
click at [400, 8] on span "JD Sports" at bounding box center [405, 9] width 24 height 4
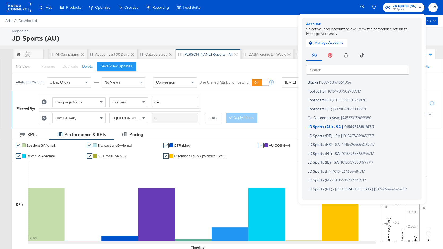
click at [340, 68] on input "text" at bounding box center [357, 70] width 103 height 10
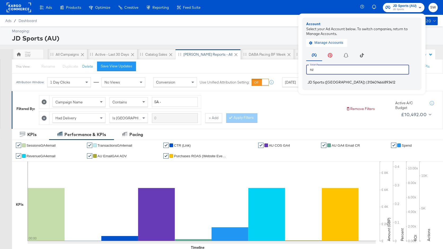
type input "nz"
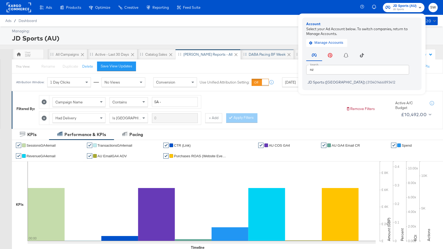
drag, startPoint x: 318, startPoint y: 84, endPoint x: 243, endPoint y: 53, distance: 81.7
click at [318, 84] on span "JD Sports (NZ)" at bounding box center [337, 82] width 58 height 4
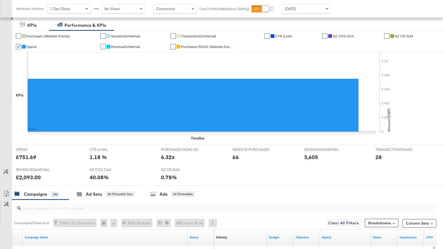
scroll to position [259, 0]
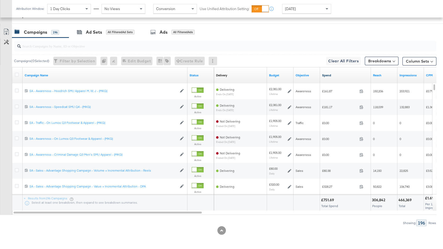
click at [332, 75] on link "Spend" at bounding box center [345, 75] width 47 height 4
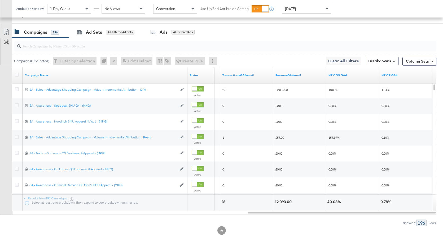
click at [304, 8] on div "[DATE]" at bounding box center [307, 8] width 49 height 9
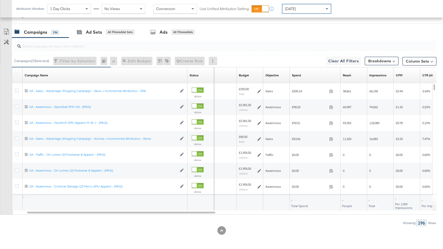
scroll to position [259, 0]
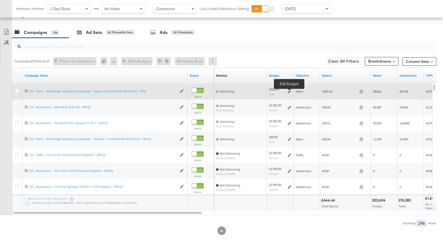
click at [291, 91] on icon at bounding box center [290, 92] width 4 height 4
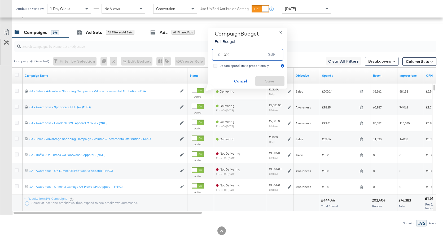
drag, startPoint x: 233, startPoint y: 56, endPoint x: 226, endPoint y: 55, distance: 7.4
click at [226, 55] on input "320" at bounding box center [245, 52] width 42 height 11
type input "350"
click at [264, 81] on span "Save" at bounding box center [270, 81] width 25 height 7
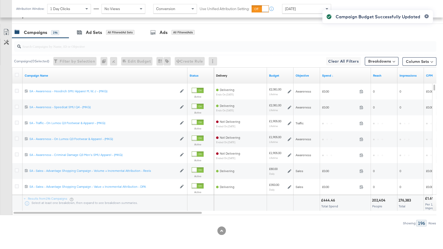
click at [342, 77] on div "Campaign Budget Successfully Updated" at bounding box center [377, 115] width 121 height 220
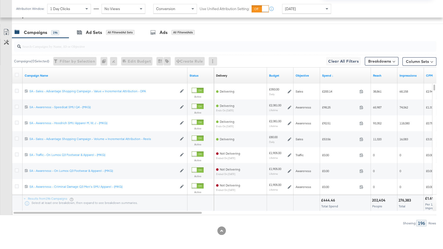
click at [332, 76] on div "Managing: JD Sports ([GEOGRAPHIC_DATA]) SW SA Report - All Search Views Create …" at bounding box center [221, 8] width 443 height 483
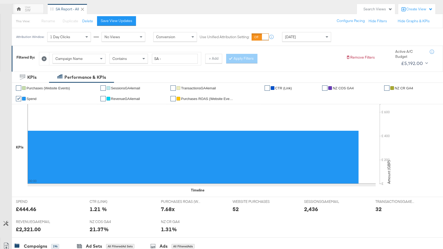
scroll to position [0, 0]
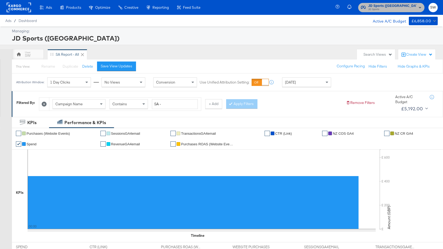
click at [417, 6] on span "JD Sports ([GEOGRAPHIC_DATA])" at bounding box center [393, 6] width 48 height 6
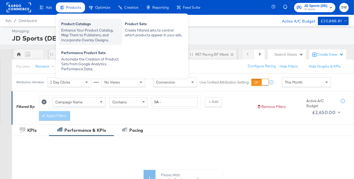
click at [76, 23] on div "Product Catalogs" at bounding box center [90, 24] width 58 height 6
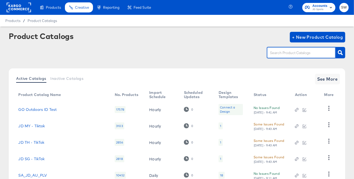
click at [286, 51] on input "text" at bounding box center [297, 53] width 57 height 6
type input "au"
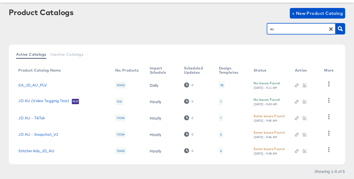
scroll to position [25, 0]
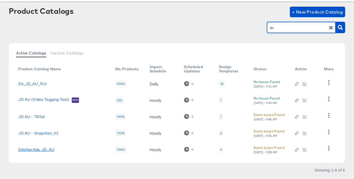
click at [40, 150] on link "StitcherAds_JD_AU" at bounding box center [36, 150] width 36 height 4
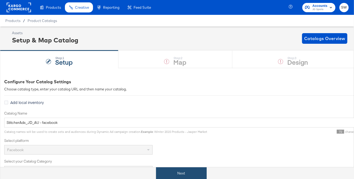
click at [196, 173] on button "Next" at bounding box center [181, 173] width 51 height 12
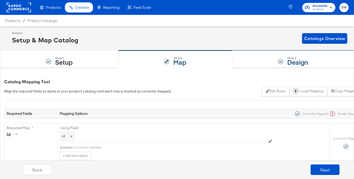
click at [288, 60] on strong "Design" at bounding box center [298, 62] width 21 height 9
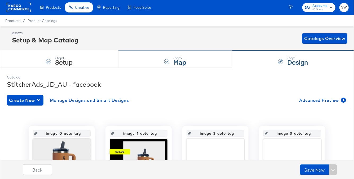
click at [184, 64] on strong "Map" at bounding box center [180, 62] width 13 height 9
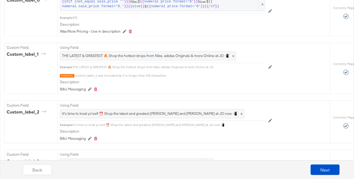
scroll to position [603, 0]
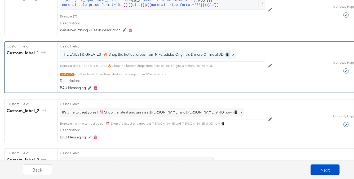
click at [186, 54] on span "THE LATEST & GREATEST 🔥 Shop the hottest drops from Nike, adidas Originals & mo…" at bounding box center [148, 54] width 172 height 5
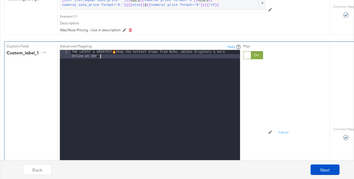
click at [141, 55] on div "THE LATEST & GREATEST 🔥 Shop the hottest drops from Nike, adidas Originals & mo…" at bounding box center [156, 125] width 170 height 150
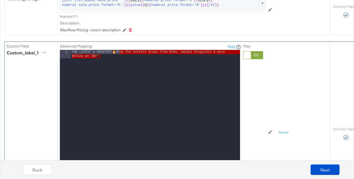
drag, startPoint x: 138, startPoint y: 55, endPoint x: 120, endPoint y: 51, distance: 18.8
click at [120, 51] on div "THE LATEST & GREATEST 🔥 Shop the hottest drops from Nike, adidas Originals & mo…" at bounding box center [156, 125] width 170 height 150
